Goal: Transaction & Acquisition: Obtain resource

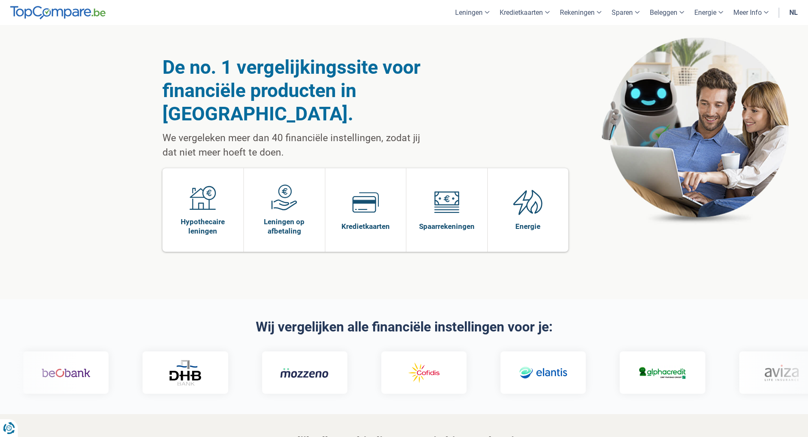
click at [786, 13] on link "nl" at bounding box center [793, 12] width 19 height 25
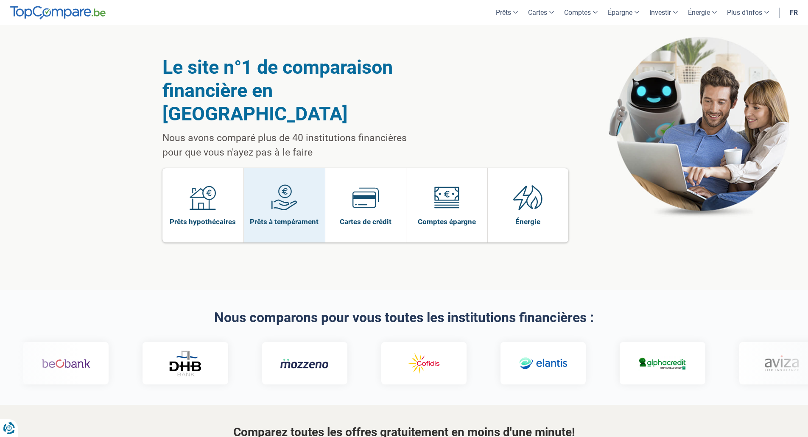
click at [291, 217] on span "Prêts à tempérament" at bounding box center [284, 221] width 69 height 9
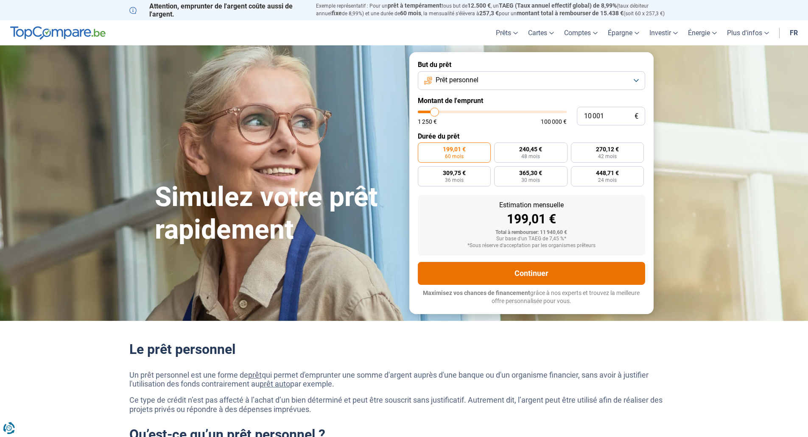
click at [563, 275] on button "Continuer" at bounding box center [531, 273] width 227 height 23
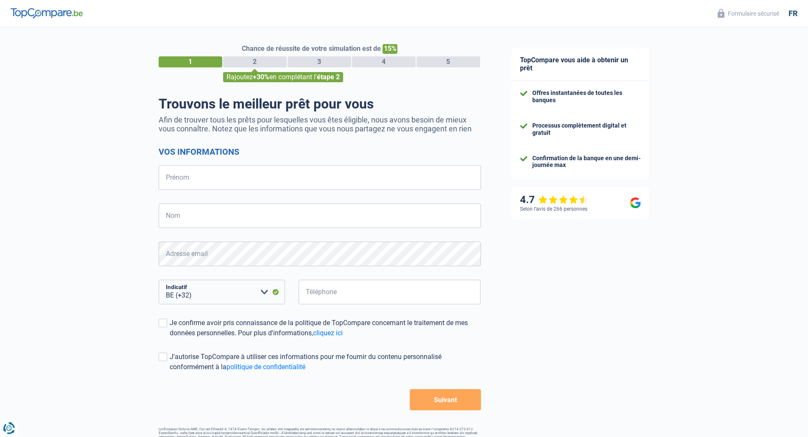
select select "32"
